Goal: Find specific page/section: Find specific page/section

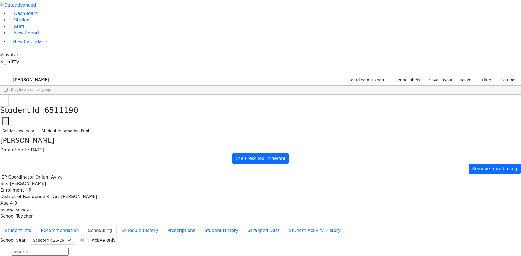
click at [8, 95] on button "button" at bounding box center [4, 100] width 8 height 11
drag, startPoint x: 91, startPoint y: 23, endPoint x: 25, endPoint y: 11, distance: 67.6
click at [35, 16] on div "DashBoard Student Staff New Report New Calendar Calendar K_Gitty" at bounding box center [260, 151] width 521 height 302
type input "mashy"
click at [0, 75] on button "submit" at bounding box center [5, 80] width 11 height 10
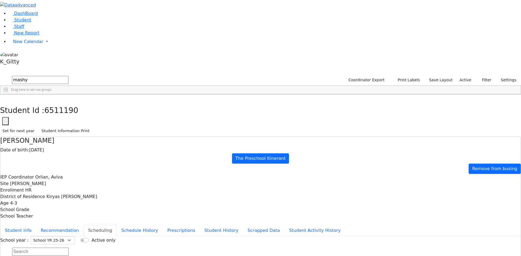
click at [68, 103] on div "[PERSON_NAME]" at bounding box center [50, 107] width 34 height 8
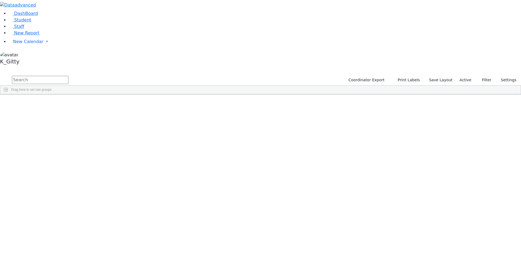
click at [68, 76] on input "text" at bounding box center [40, 80] width 56 height 8
type input "mashy"
click at [0, 75] on button "submit" at bounding box center [5, 80] width 11 height 10
click at [103, 103] on div "Mashy" at bounding box center [86, 107] width 34 height 8
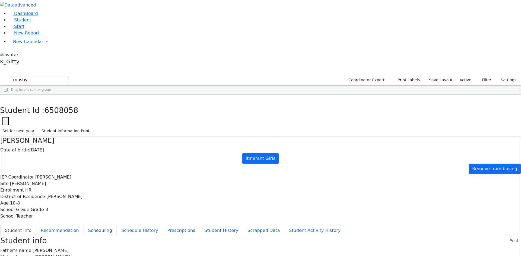
click at [117, 225] on button "Scheduling" at bounding box center [100, 230] width 33 height 11
